Goal: Task Accomplishment & Management: Use online tool/utility

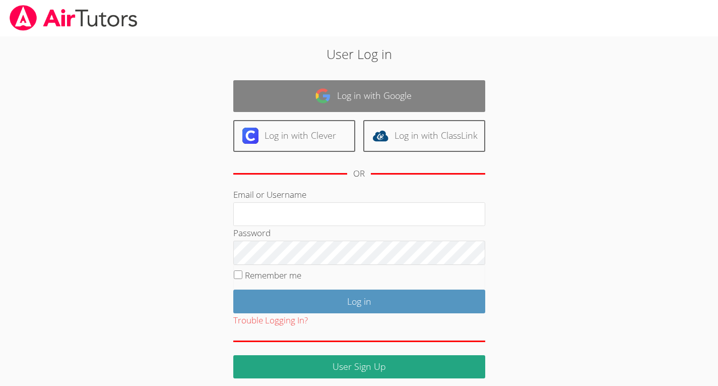
click at [268, 96] on link "Log in with Google" at bounding box center [359, 96] width 252 height 32
click at [265, 95] on link "Log in with Google" at bounding box center [359, 96] width 252 height 32
click at [286, 92] on link "Log in with Google" at bounding box center [359, 96] width 252 height 32
click at [289, 95] on link "Log in with Google" at bounding box center [359, 96] width 252 height 32
click at [293, 93] on link "Log in with Google" at bounding box center [359, 96] width 252 height 32
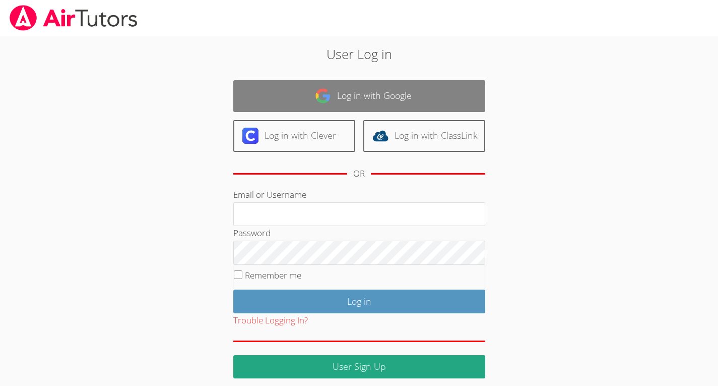
click at [290, 94] on link "Log in with Google" at bounding box center [359, 96] width 252 height 32
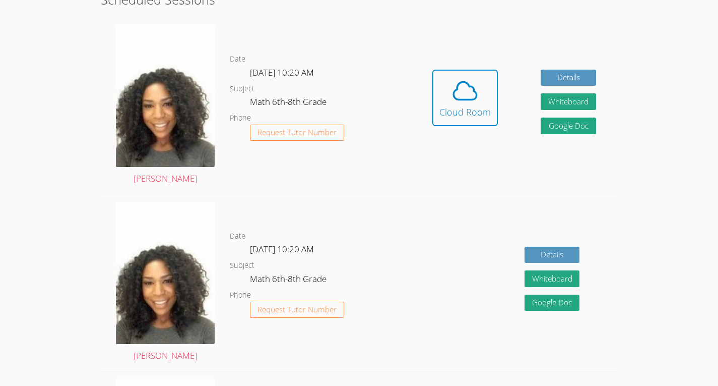
scroll to position [275, 0]
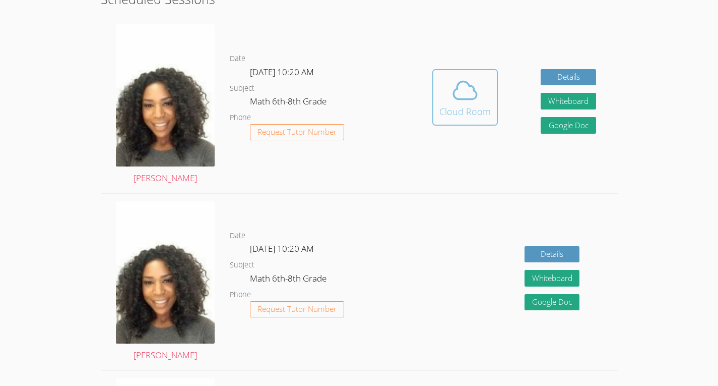
click at [475, 93] on icon at bounding box center [465, 90] width 28 height 28
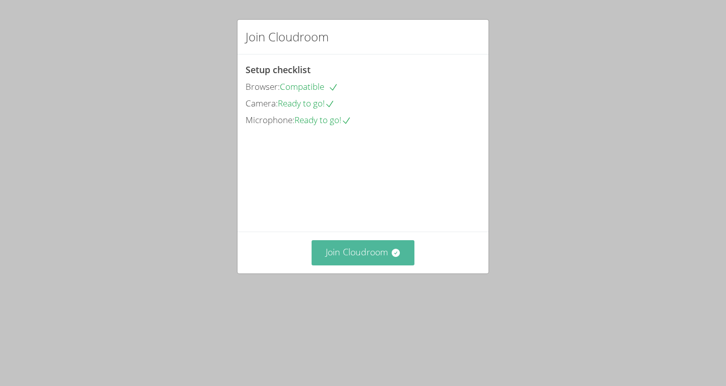
click at [347, 265] on button "Join Cloudroom" at bounding box center [363, 252] width 103 height 25
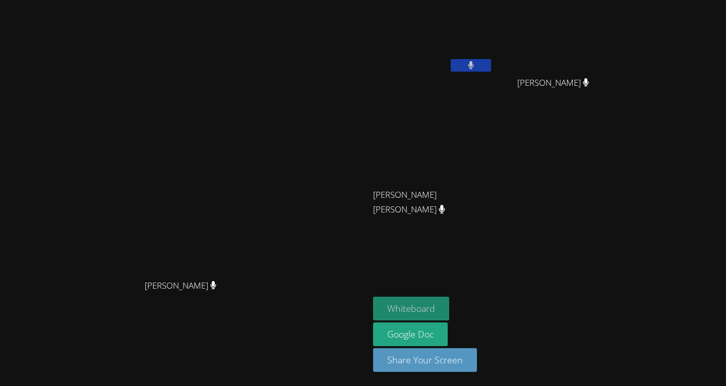
click at [449, 301] on button "Whiteboard" at bounding box center [411, 308] width 76 height 24
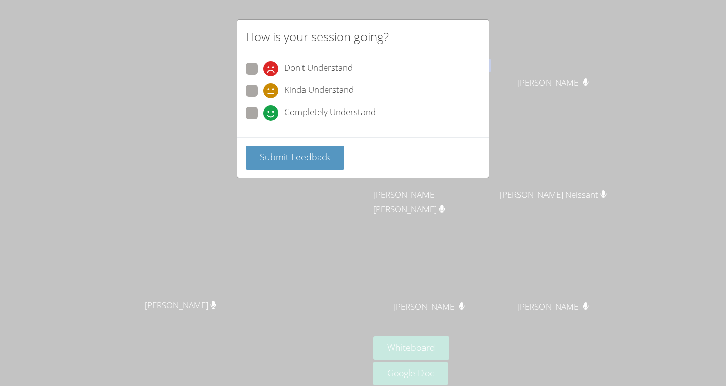
click at [259, 109] on label "Completely Understand" at bounding box center [311, 114] width 130 height 14
click at [263, 109] on input "Completely Understand" at bounding box center [267, 111] width 9 height 9
radio input "true"
click at [268, 146] on button "Submit Feedback" at bounding box center [295, 158] width 99 height 24
